Goal: Task Accomplishment & Management: Complete application form

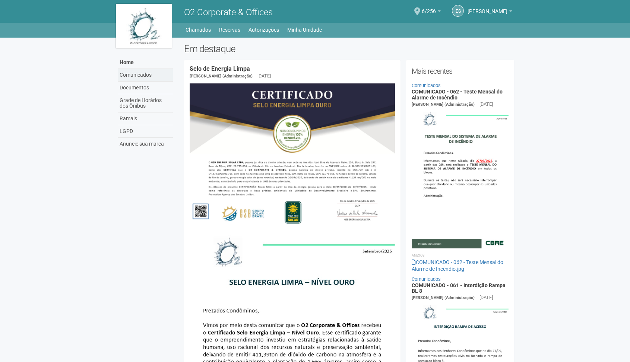
click at [152, 79] on link "Comunicados" at bounding box center [145, 75] width 55 height 13
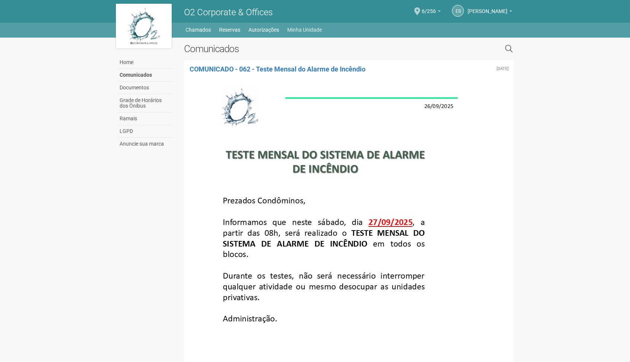
click at [301, 31] on link "Minha Unidade" at bounding box center [304, 30] width 35 height 10
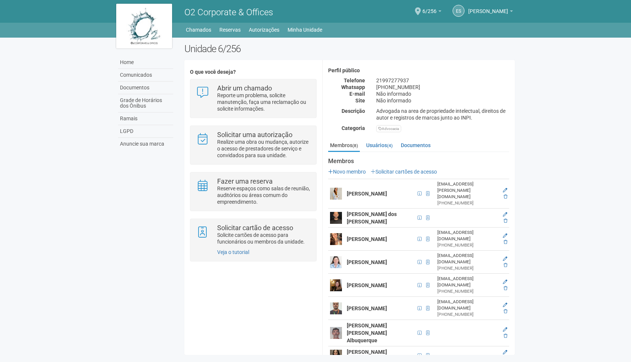
scroll to position [64, 0]
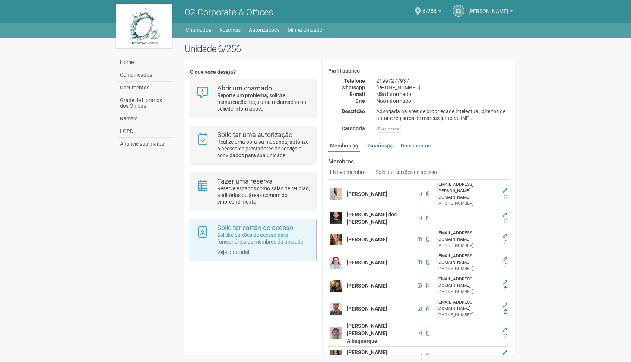
click at [291, 242] on p "Solicite cartões de acesso para funcionários ou membros da unidade." at bounding box center [263, 238] width 93 height 13
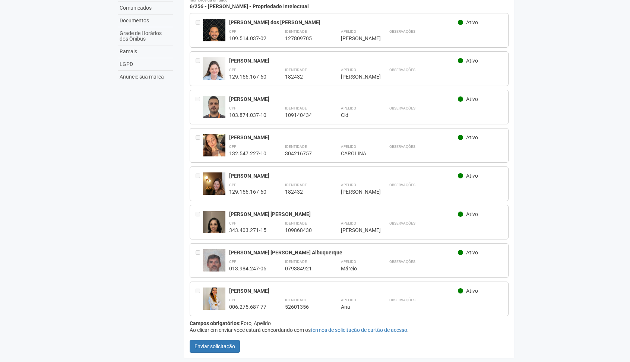
scroll to position [67, 0]
click at [226, 345] on button "Enviar solicitação" at bounding box center [215, 346] width 50 height 13
click at [222, 350] on button "Enviar solicitação" at bounding box center [215, 346] width 50 height 13
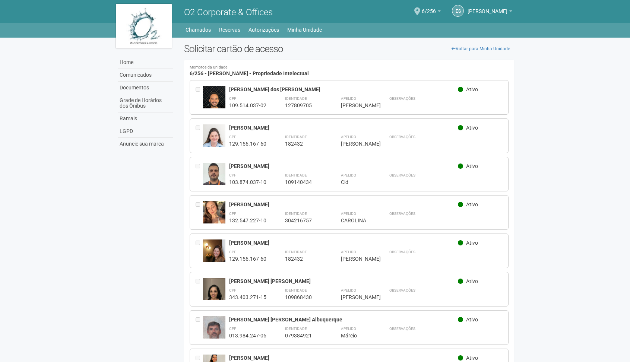
scroll to position [0, 0]
click at [464, 49] on link "Voltar para Minha Unidade" at bounding box center [480, 48] width 67 height 11
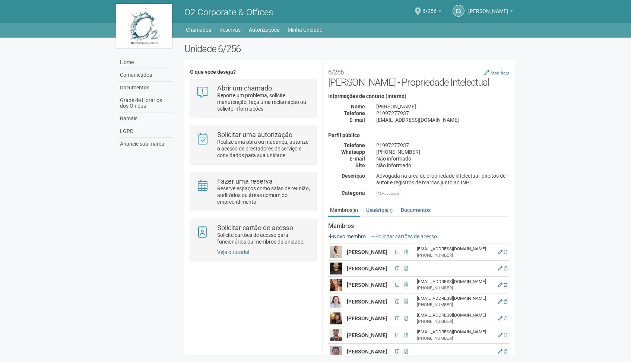
click at [343, 238] on link "Novo membro" at bounding box center [347, 236] width 38 height 6
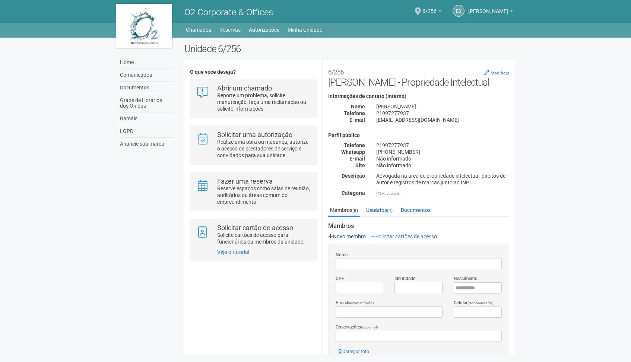
type input "*"
type input "**********"
type input "*********"
